Goal: Navigation & Orientation: Find specific page/section

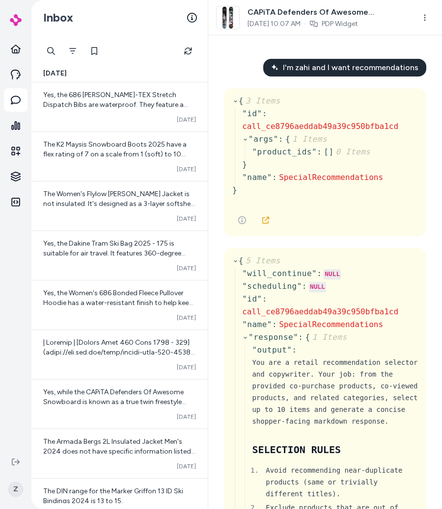
click at [365, 212] on div at bounding box center [324, 221] width 185 height 20
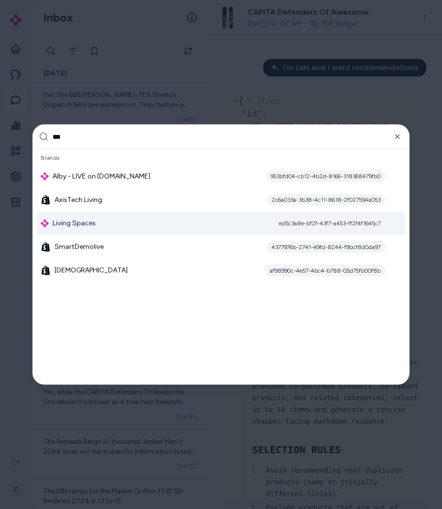
type input "***"
click at [208, 225] on div "Living Spaces ed5c3a8e-bf2f-43f7-a453-ff2f4f1645c7" at bounding box center [221, 224] width 368 height 24
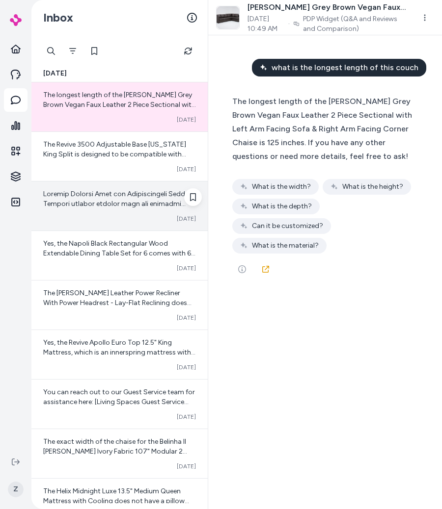
click at [82, 195] on span at bounding box center [119, 479] width 153 height 578
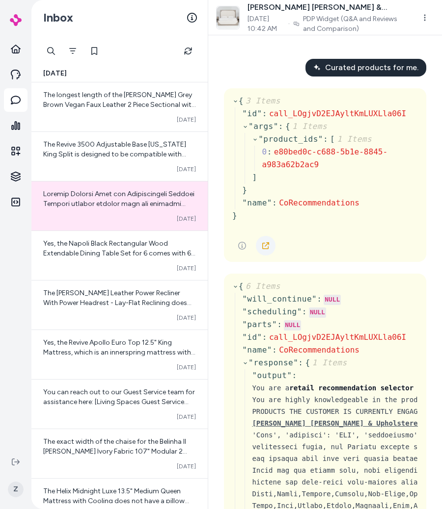
click at [263, 245] on icon at bounding box center [266, 246] width 8 height 8
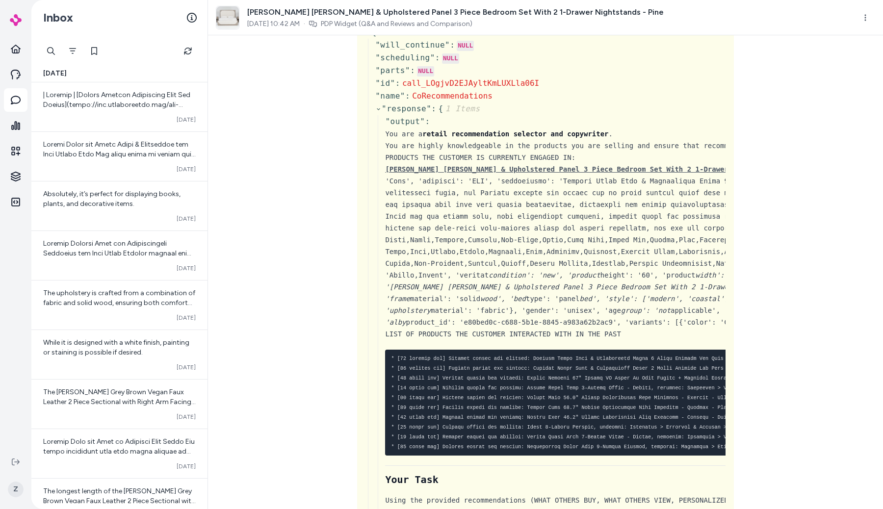
click at [302, 81] on div "Curated products for me. { 3 Items " id " : call_LOgjvD2EJAyltKmLUXLla06I " arg…" at bounding box center [545, 272] width 675 height 474
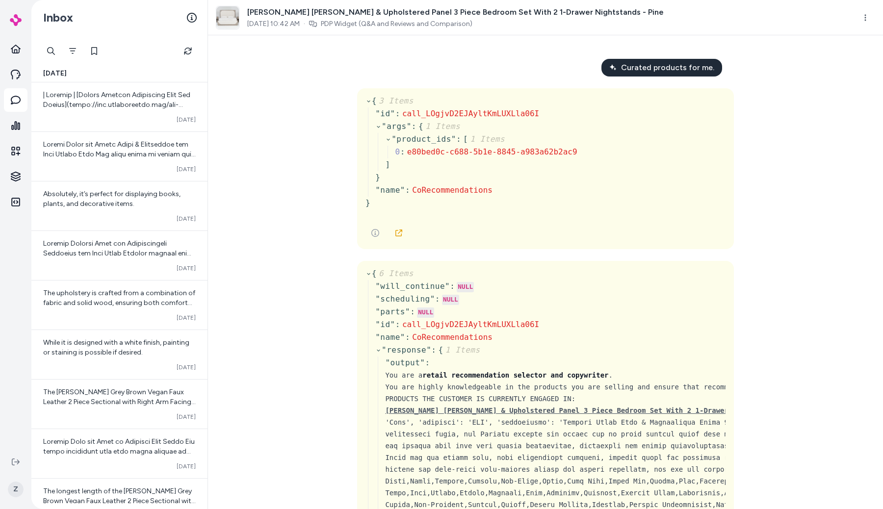
click at [228, 89] on div "Curated products for me. { 3 Items " id " : call_LOgjvD2EJAyltKmLUXLla06I " arg…" at bounding box center [545, 272] width 675 height 474
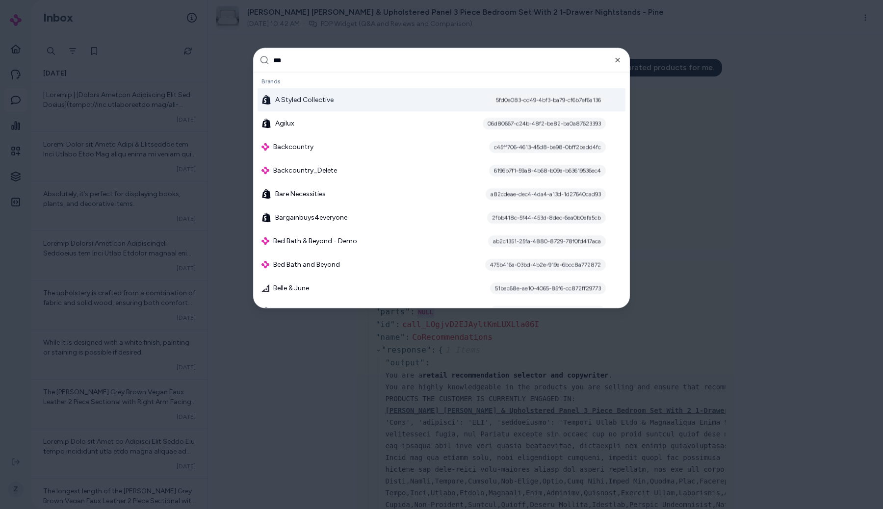
type input "****"
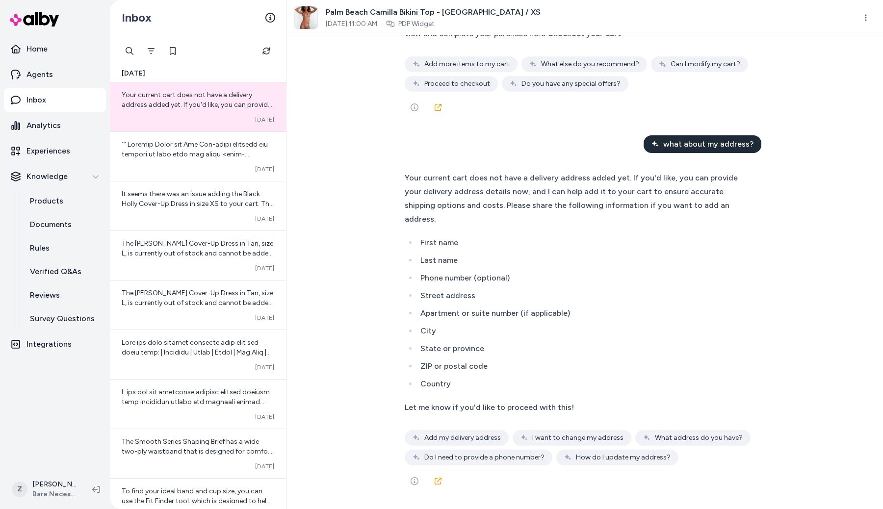
scroll to position [926, 0]
click at [223, 155] on span at bounding box center [198, 375] width 152 height 470
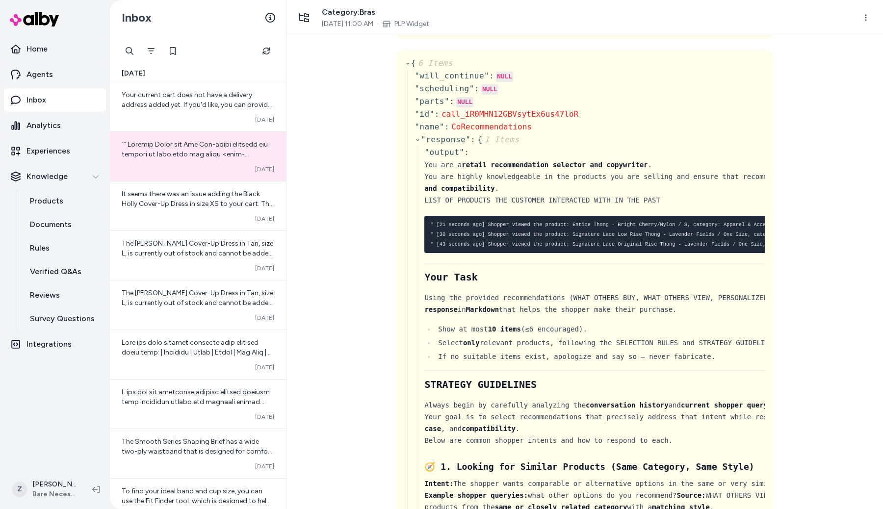
scroll to position [152, 0]
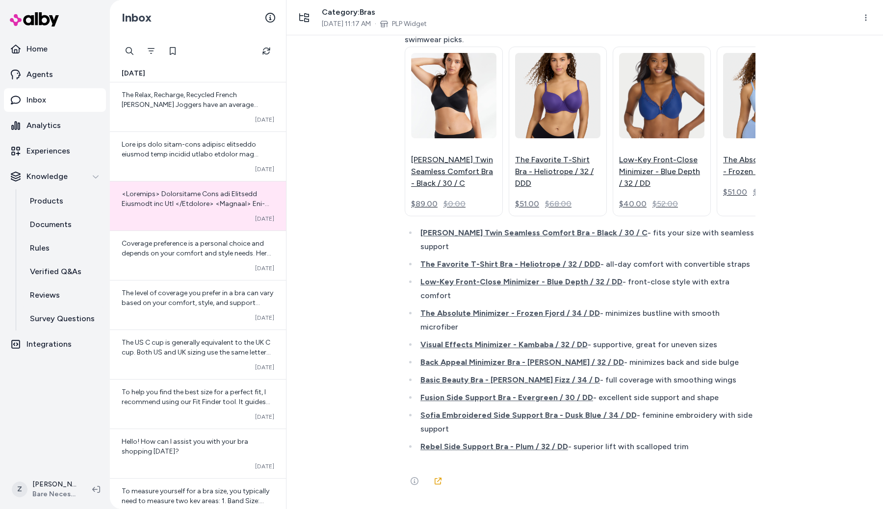
scroll to position [3092, 0]
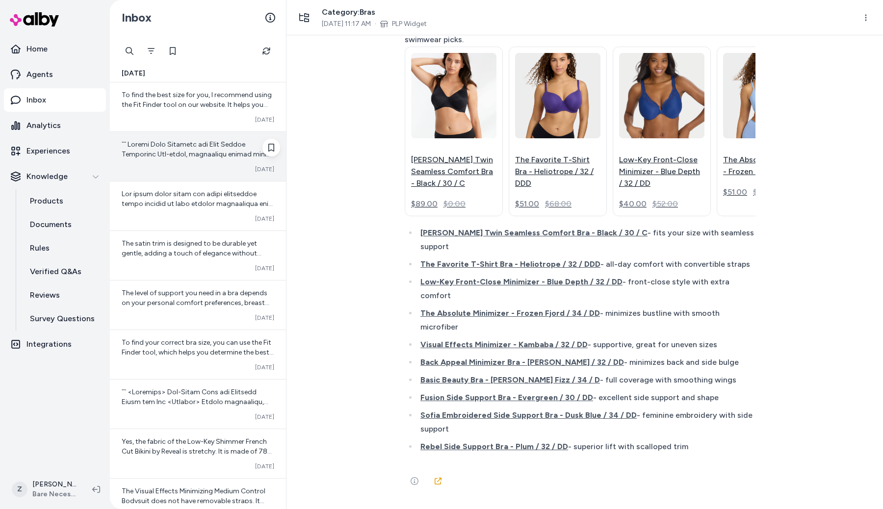
click at [195, 166] on div "Converted Oct 08" at bounding box center [198, 169] width 153 height 8
